Goal: Task Accomplishment & Management: Use online tool/utility

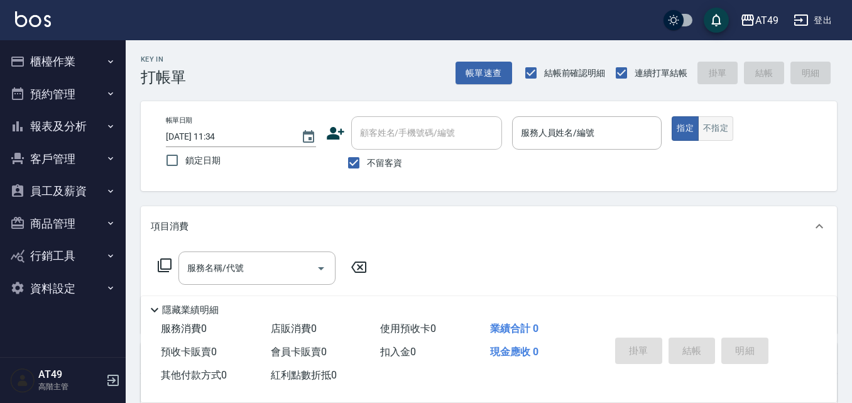
click at [721, 134] on button "不指定" at bounding box center [715, 128] width 35 height 25
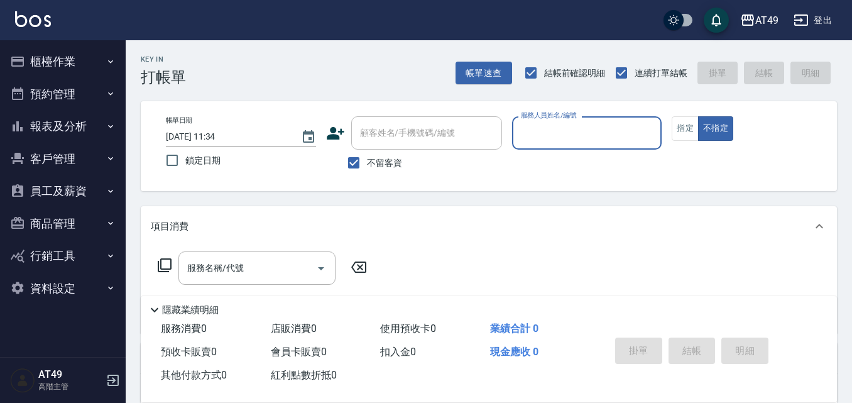
click at [614, 128] on input "服務人員姓名/編號" at bounding box center [587, 133] width 139 height 22
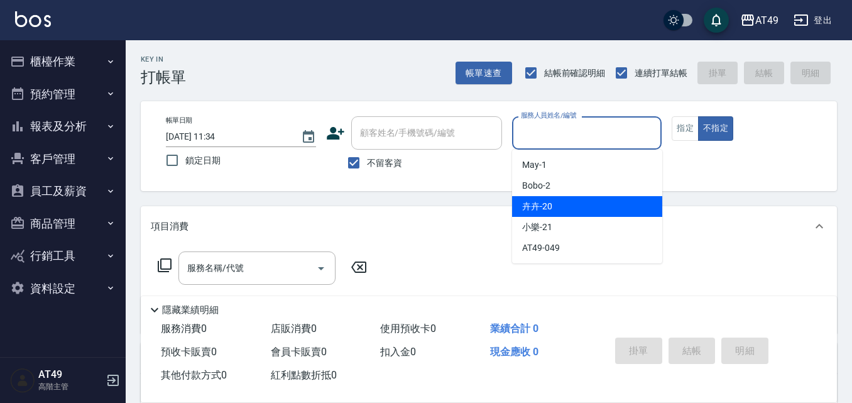
click at [583, 211] on div "卉卉 -20" at bounding box center [587, 206] width 150 height 21
type input "卉卉-20"
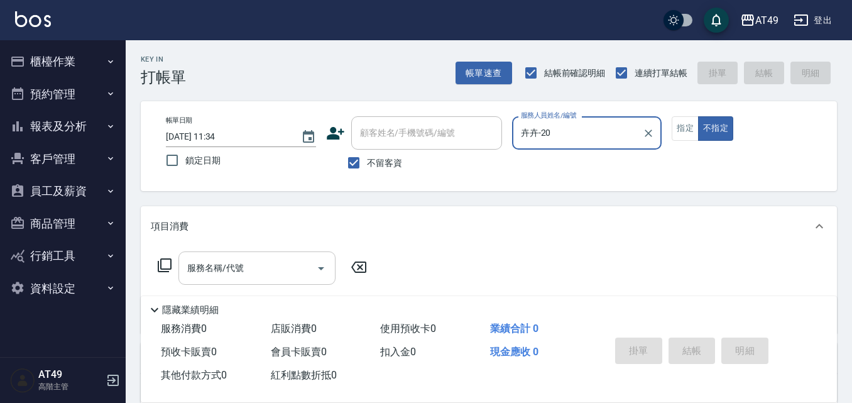
click at [283, 266] on input "服務名稱/代號" at bounding box center [247, 268] width 127 height 22
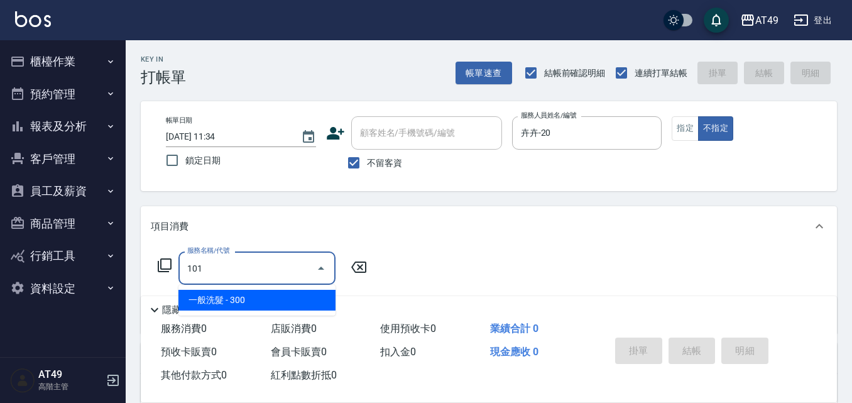
click at [270, 302] on span "一般洗髮 - 300" at bounding box center [256, 300] width 157 height 21
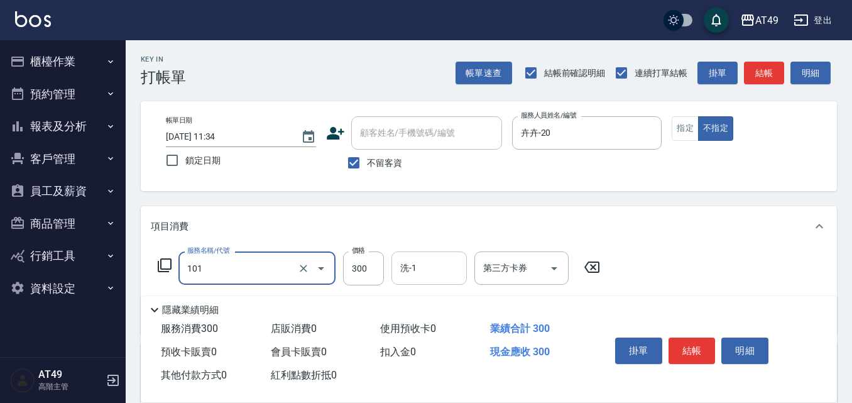
click at [434, 270] on input "洗-1" at bounding box center [429, 268] width 64 height 22
type input "一般洗髮(101)"
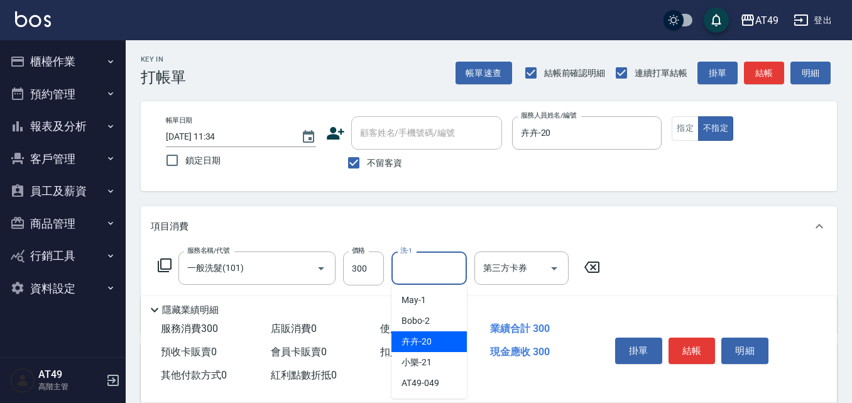
click at [439, 337] on div "卉卉 -20" at bounding box center [429, 341] width 75 height 21
type input "卉卉-20"
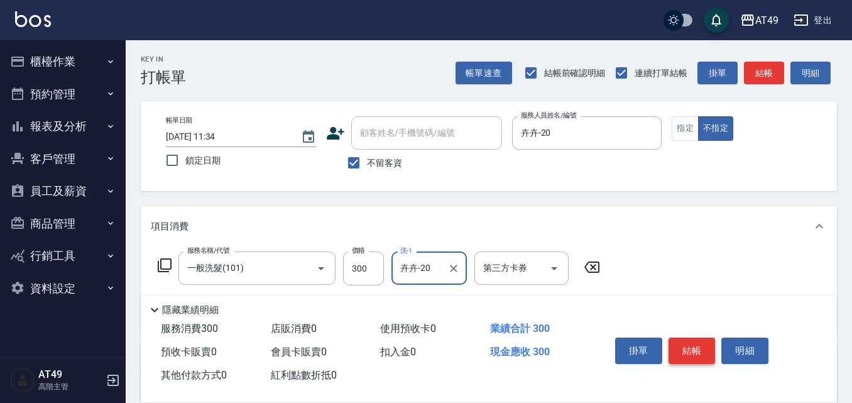
click at [691, 350] on button "結帳" at bounding box center [692, 350] width 47 height 26
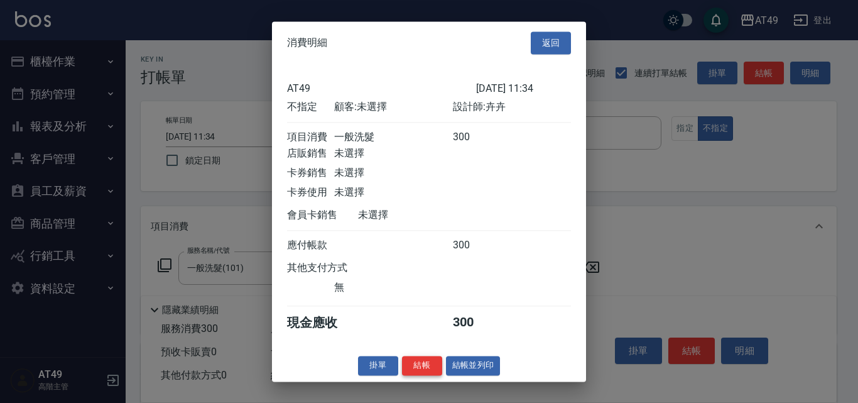
click at [408, 375] on button "結帳" at bounding box center [422, 365] width 40 height 19
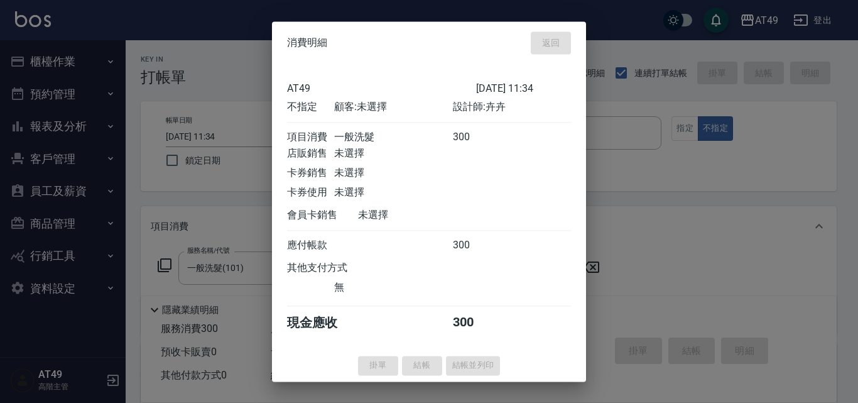
type input "[DATE] 12:59"
